Goal: Task Accomplishment & Management: Use online tool/utility

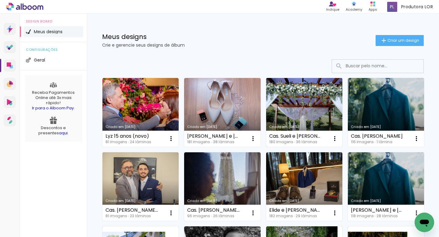
click at [301, 109] on link "Criado em [DATE]" at bounding box center [304, 112] width 76 height 69
click at [291, 115] on link "Criado em [DATE]" at bounding box center [304, 112] width 76 height 69
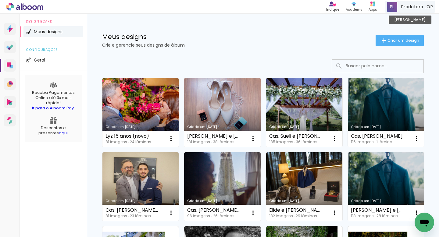
click at [390, 8] on span at bounding box center [392, 7] width 10 height 10
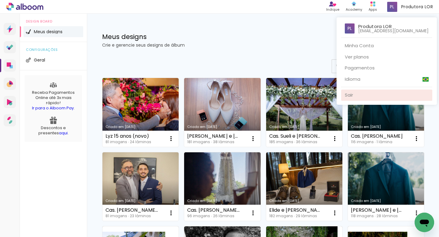
click at [361, 94] on link "Sair" at bounding box center [386, 95] width 91 height 11
